Goal: Transaction & Acquisition: Purchase product/service

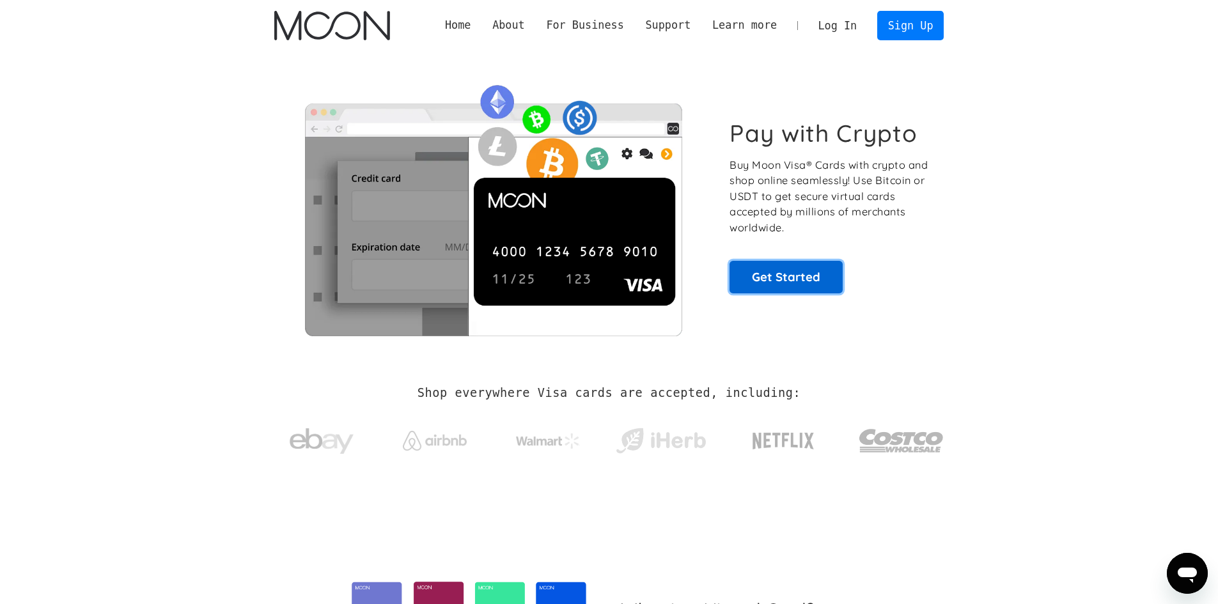
click at [803, 268] on link "Get Started" at bounding box center [785, 277] width 113 height 32
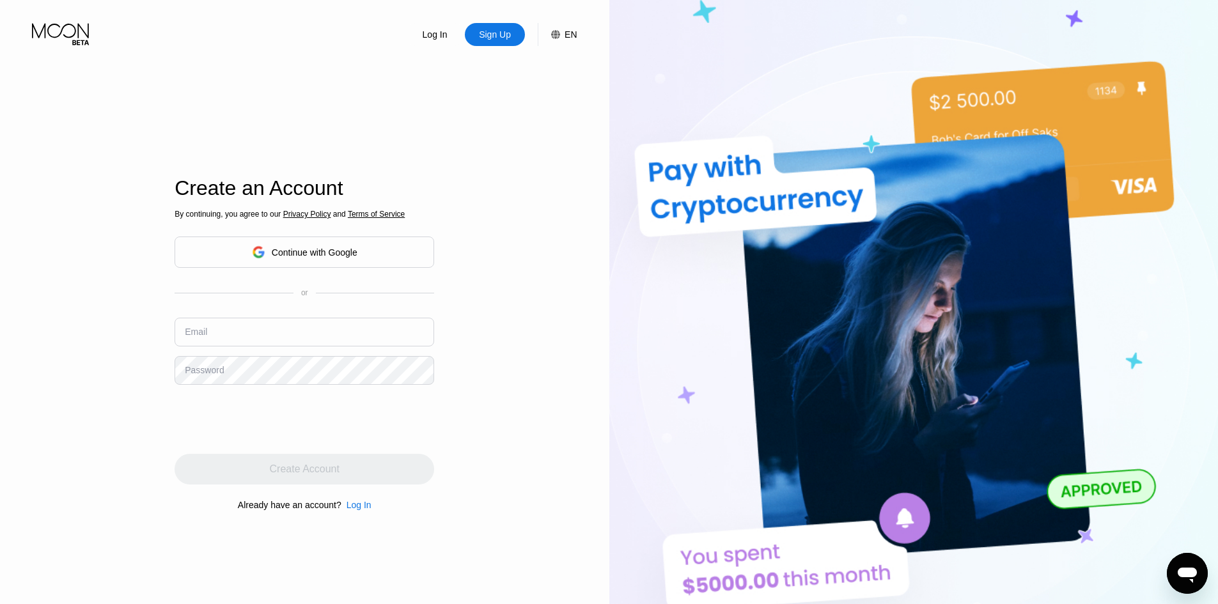
click at [282, 326] on input "text" at bounding box center [304, 332] width 260 height 29
click at [321, 233] on div "By continuing, you agree to our Privacy Policy and Terms of Service Continue wi…" at bounding box center [304, 359] width 260 height 307
click at [323, 247] on div "Continue with Google" at bounding box center [315, 252] width 86 height 10
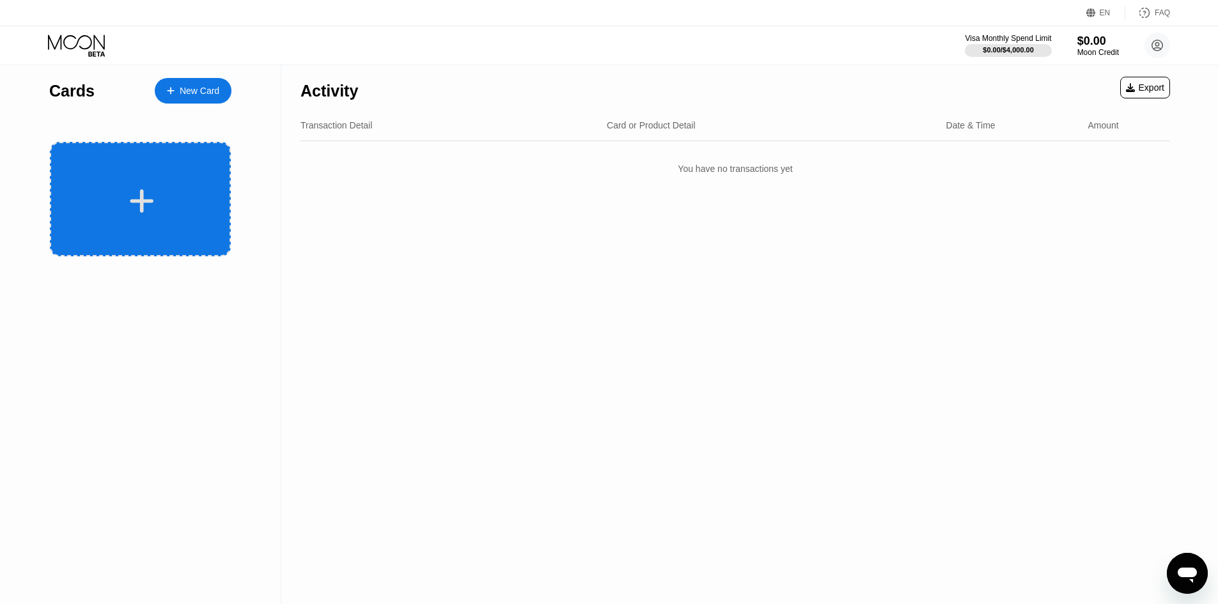
click at [159, 215] on div at bounding box center [142, 201] width 159 height 29
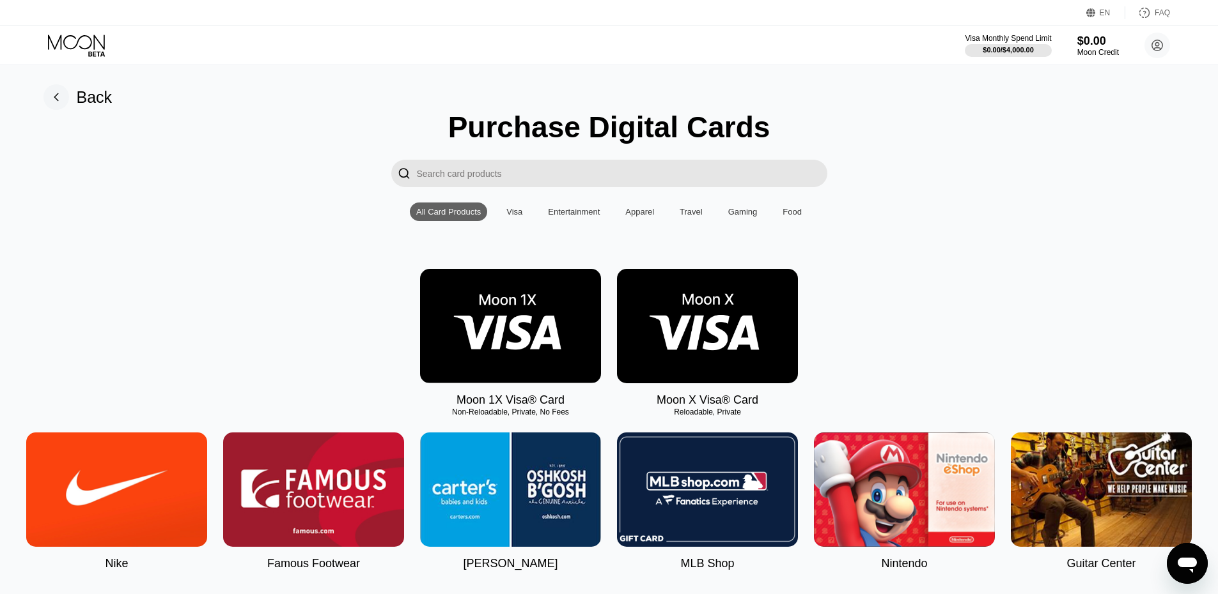
click at [536, 316] on img at bounding box center [510, 326] width 181 height 114
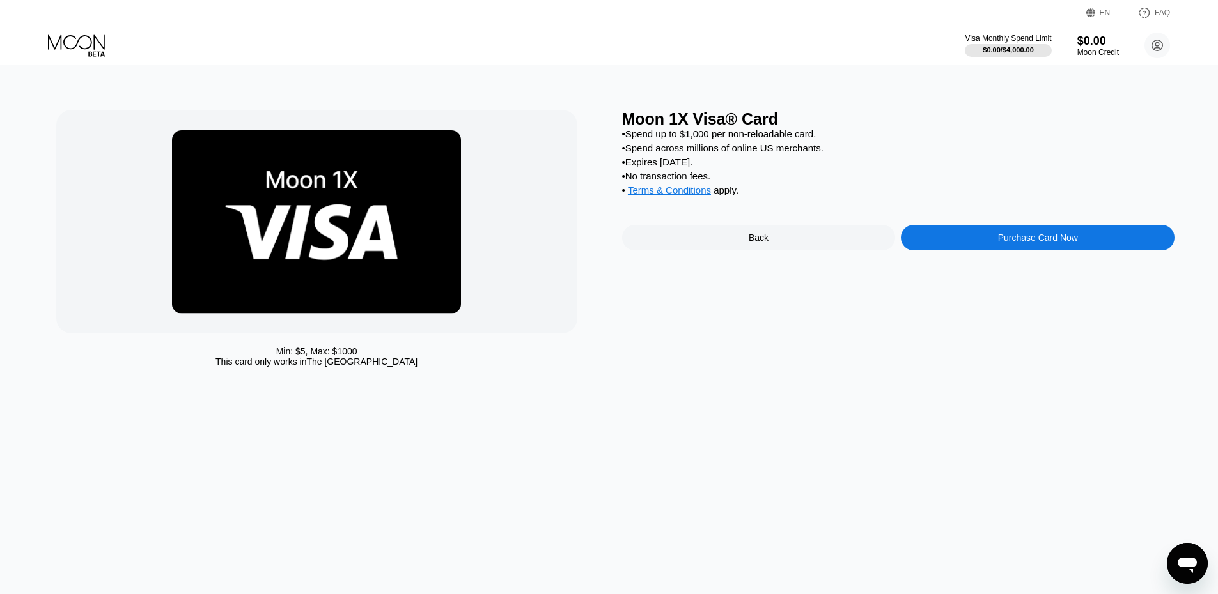
click at [811, 247] on div "Back" at bounding box center [759, 238] width 274 height 26
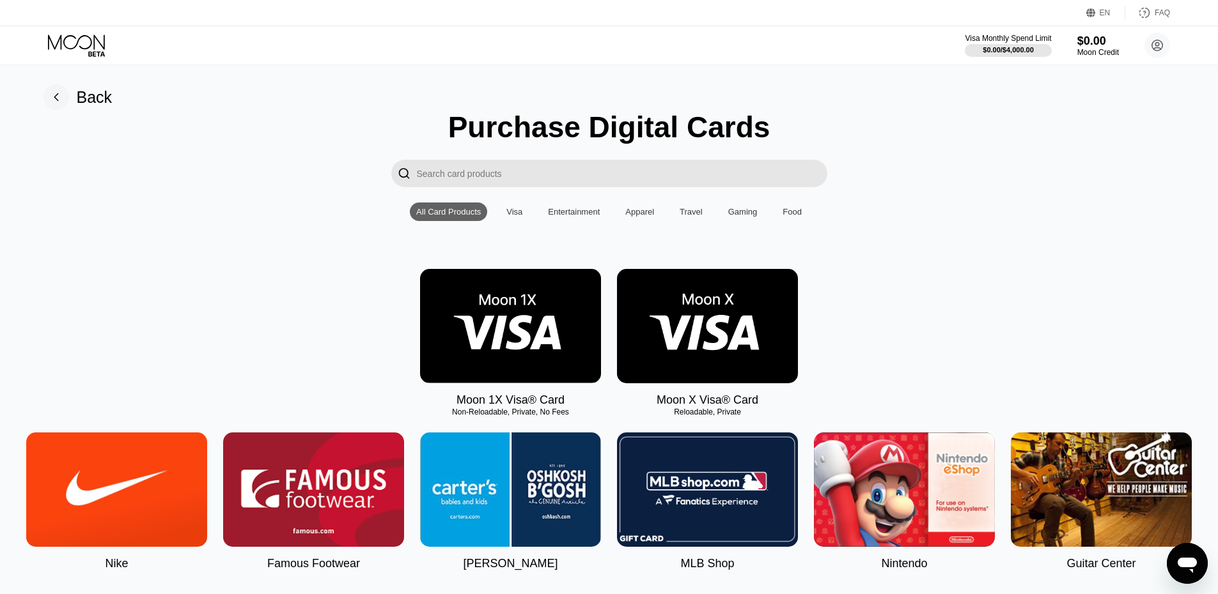
click at [86, 42] on icon at bounding box center [77, 46] width 59 height 22
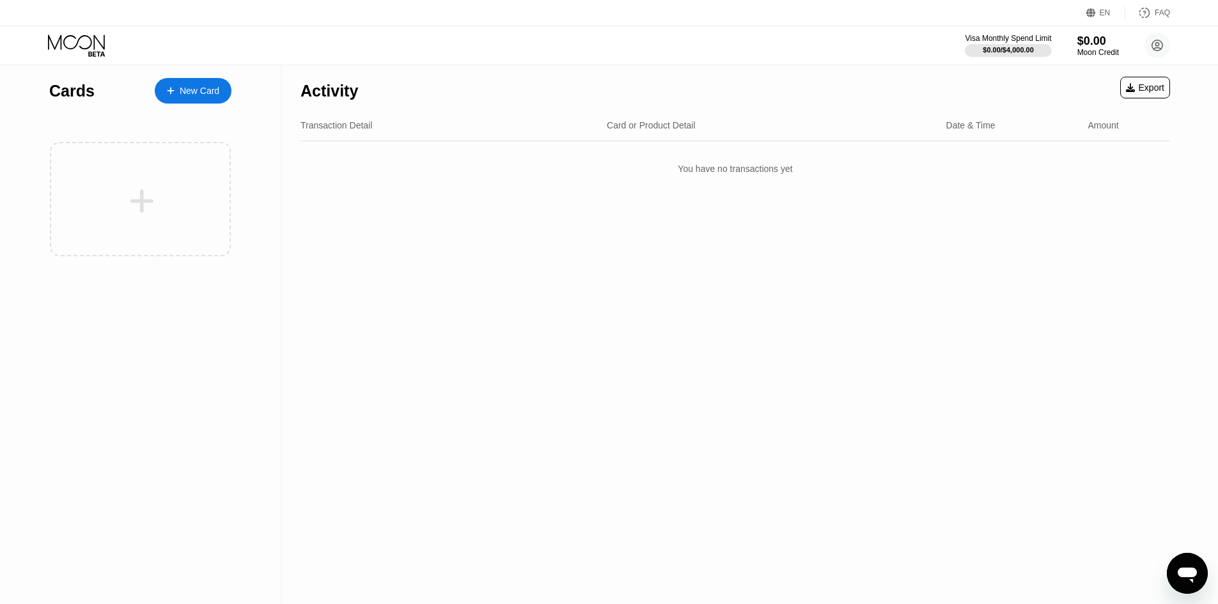
click at [736, 173] on div "You have no transactions yet" at bounding box center [734, 169] width 869 height 36
click at [210, 97] on div "New Card" at bounding box center [200, 91] width 40 height 11
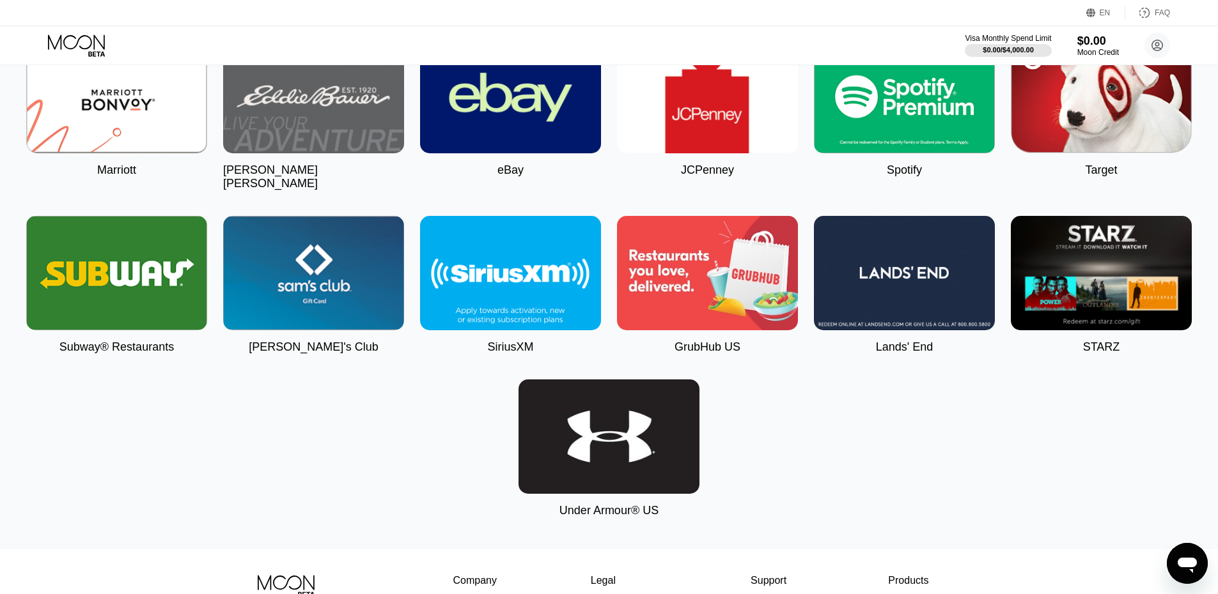
scroll to position [2864, 0]
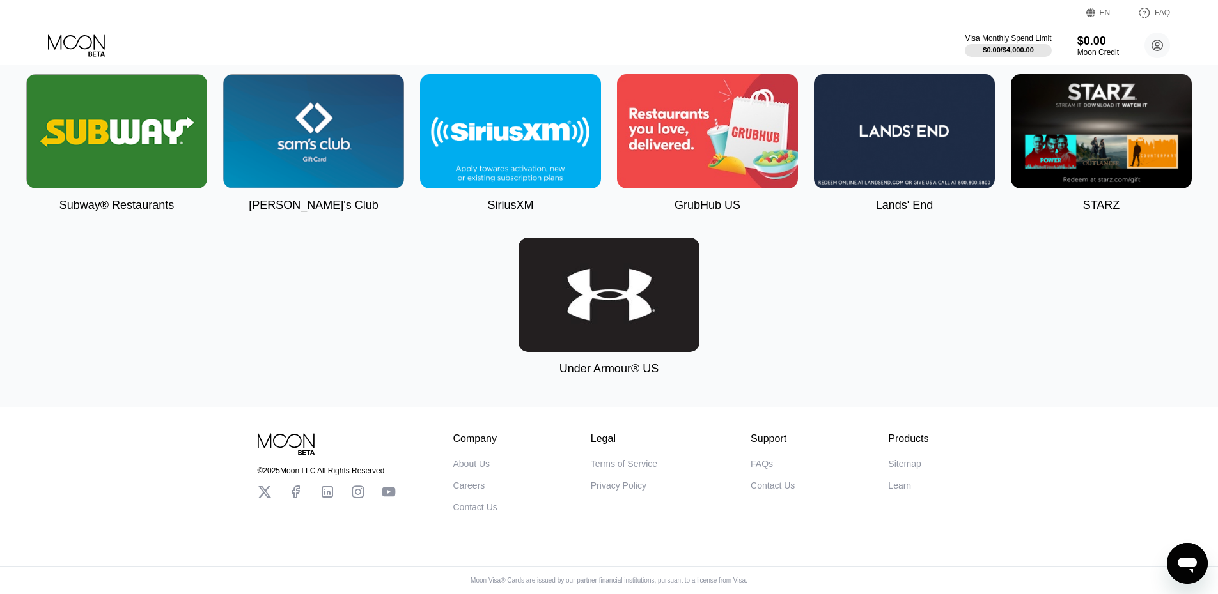
click at [660, 271] on img at bounding box center [608, 295] width 181 height 114
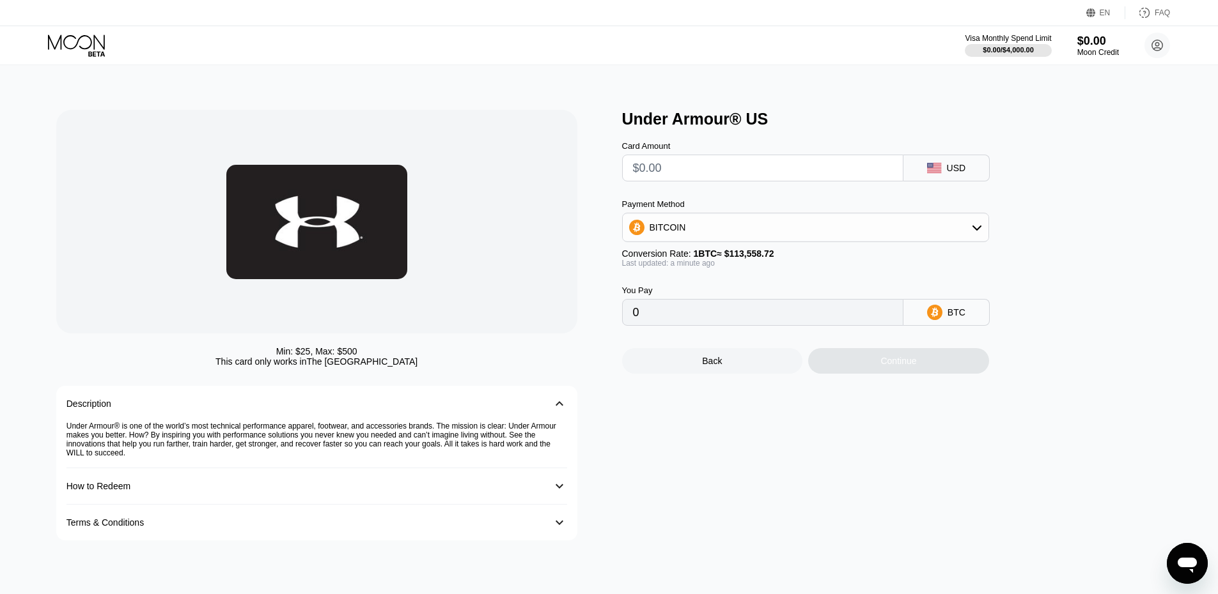
click at [743, 320] on input "0" at bounding box center [763, 313] width 260 height 26
click at [865, 371] on div "Continue" at bounding box center [898, 361] width 181 height 26
click at [727, 173] on input "text" at bounding box center [763, 168] width 260 height 26
click at [728, 173] on input "text" at bounding box center [763, 168] width 260 height 26
